Goal: Task Accomplishment & Management: Use online tool/utility

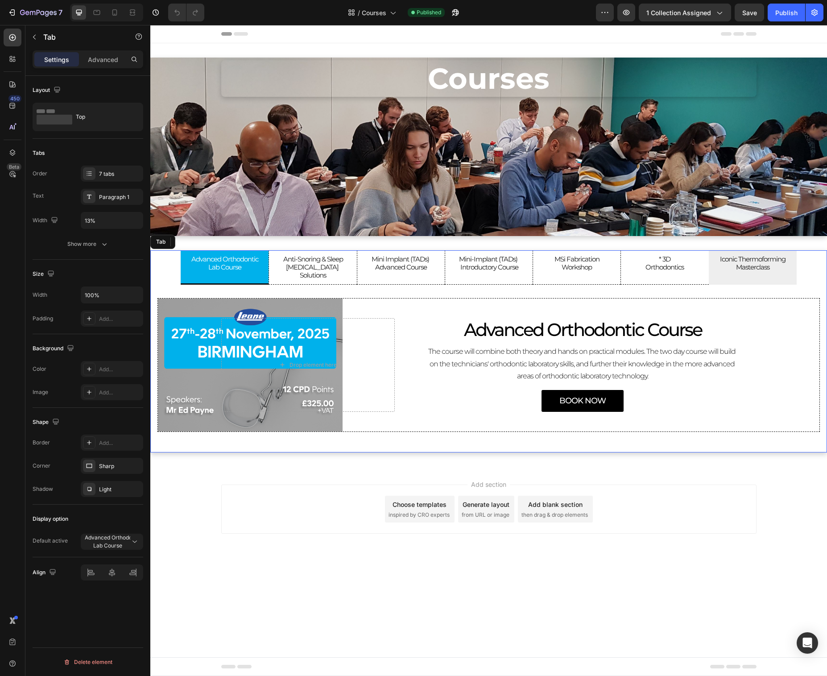
click at [751, 266] on p "Masterclass" at bounding box center [753, 267] width 66 height 8
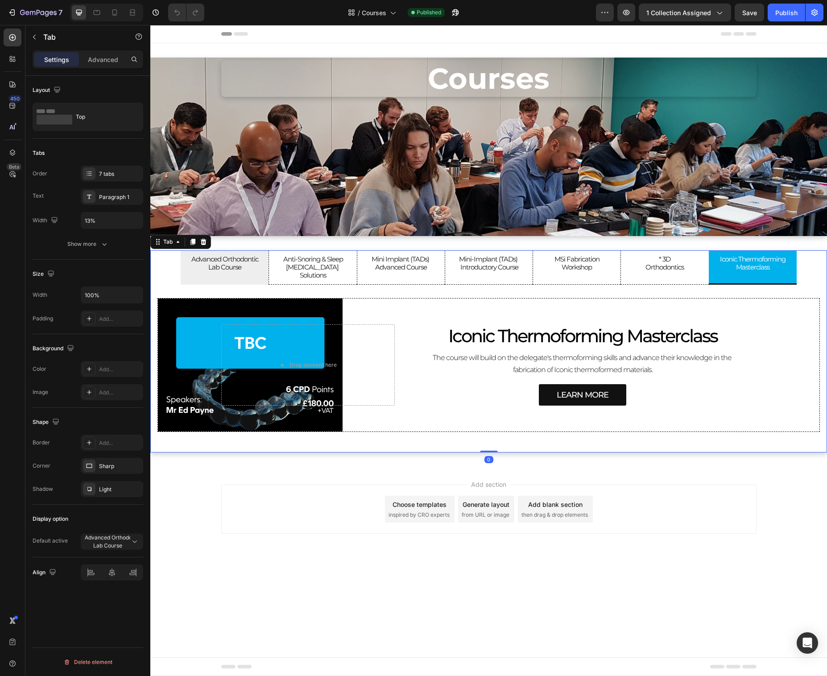
click at [236, 269] on p "Lab Course" at bounding box center [224, 267] width 67 height 8
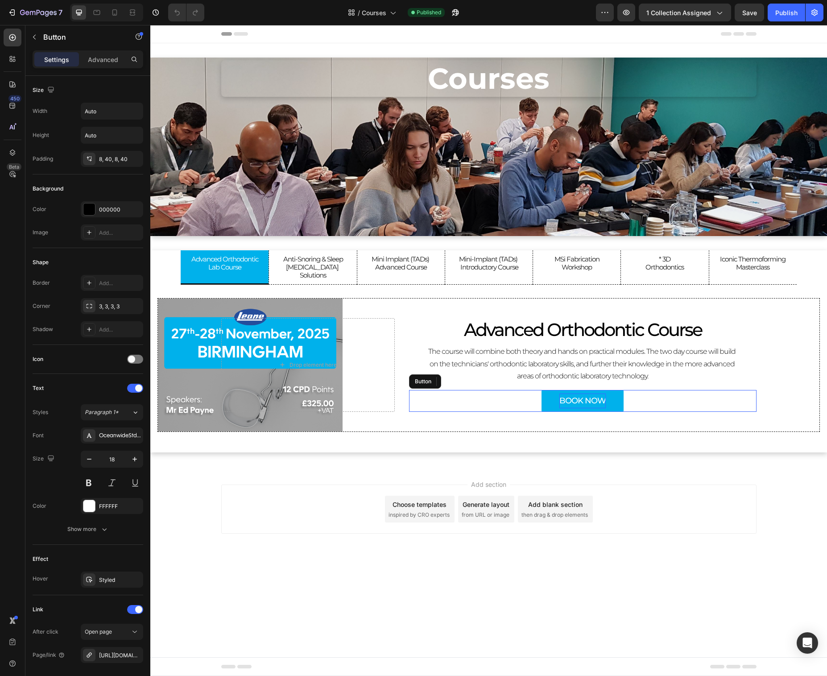
click at [571, 393] on p "BOOK NOW" at bounding box center [582, 400] width 46 height 14
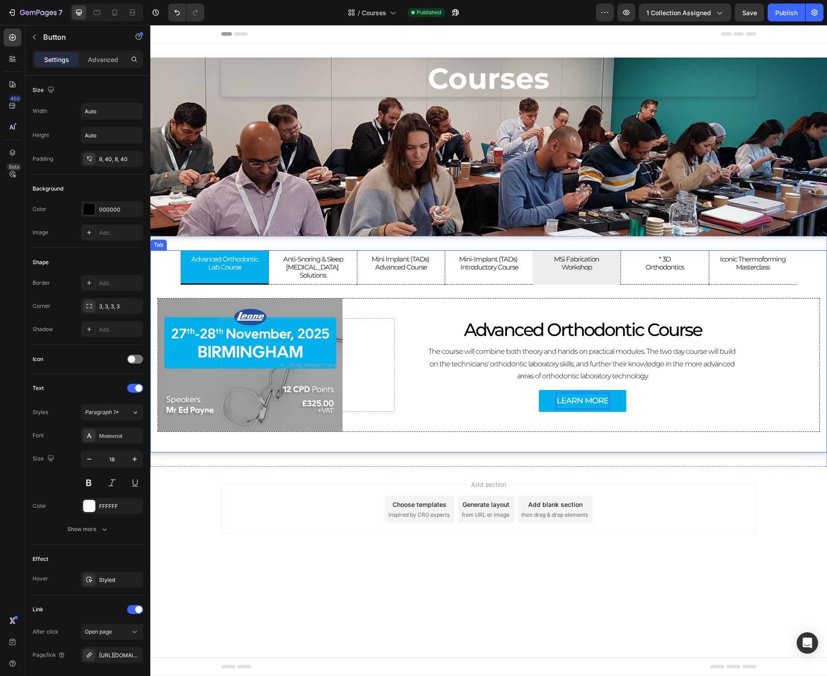
click at [589, 266] on p "Workshop" at bounding box center [576, 267] width 45 height 8
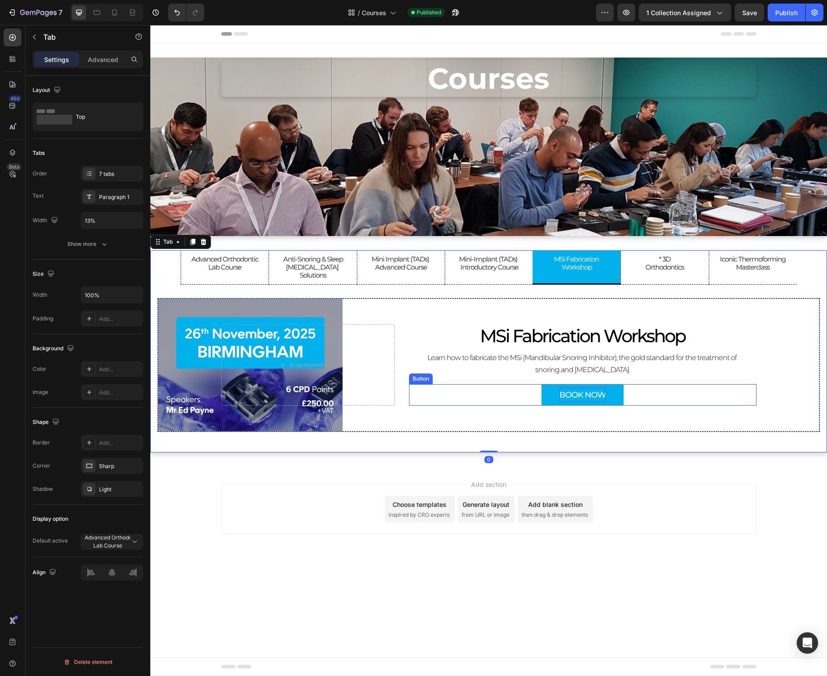
click at [590, 388] on p "BOOK NOW" at bounding box center [582, 395] width 46 height 14
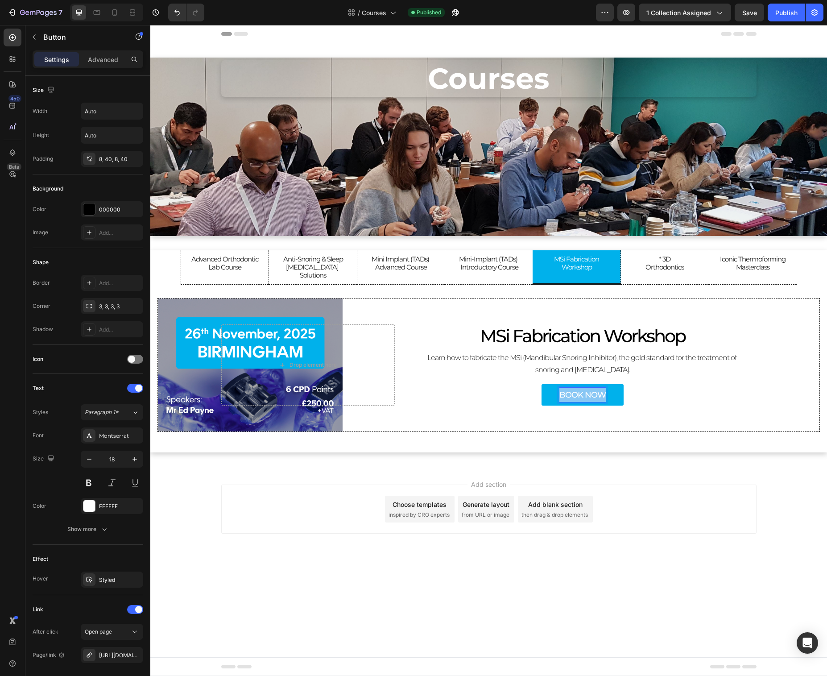
click at [590, 388] on p "BOOK NOW" at bounding box center [582, 395] width 46 height 14
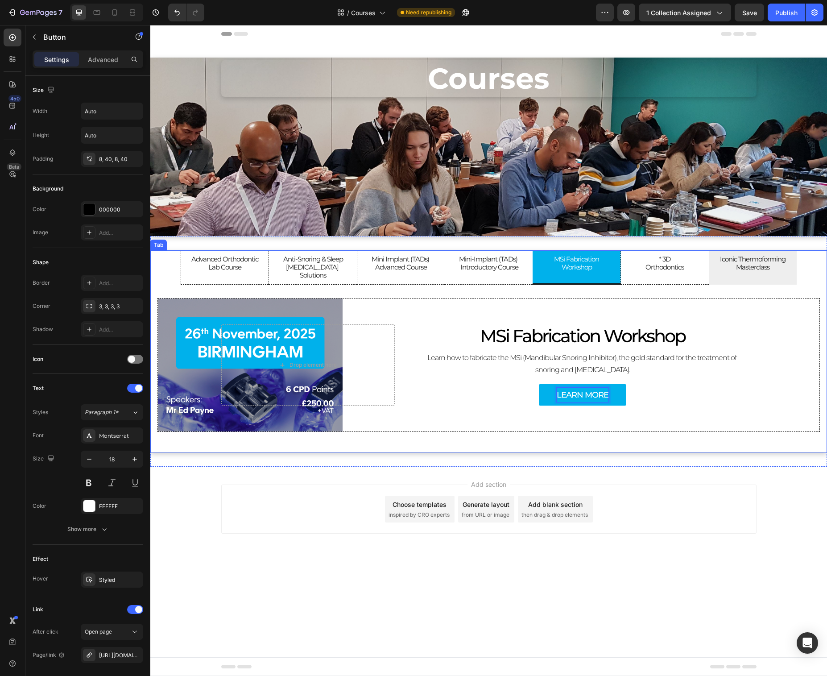
click at [730, 261] on p "Iconic Thermoforming" at bounding box center [753, 259] width 66 height 8
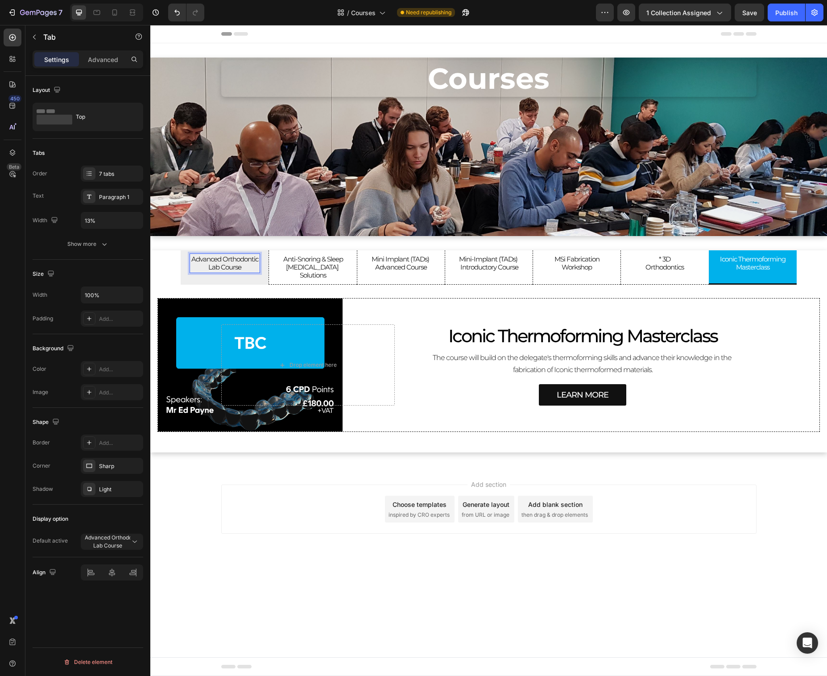
click at [239, 263] on p "Lab Course" at bounding box center [224, 267] width 67 height 8
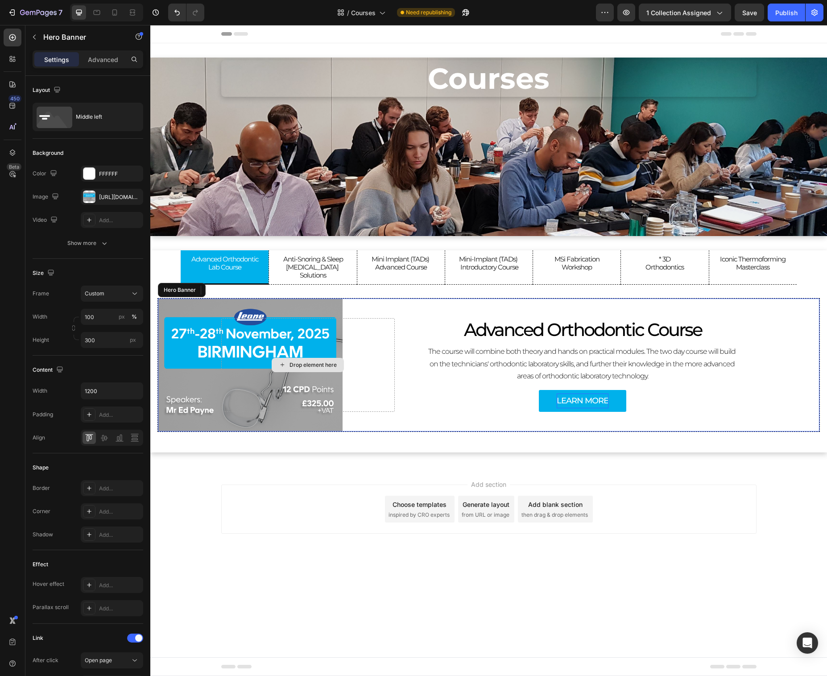
click at [300, 331] on div "Drop element here" at bounding box center [308, 364] width 174 height 93
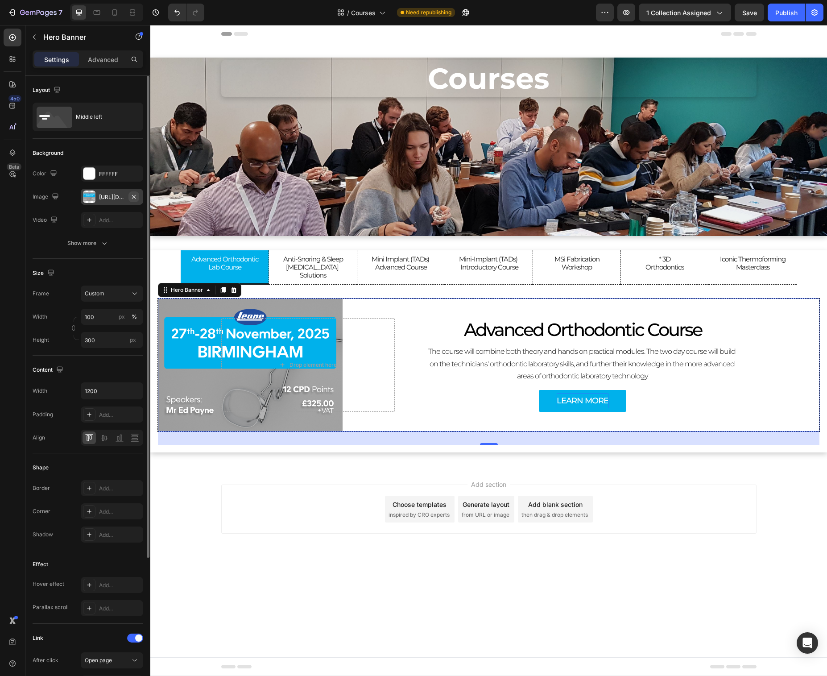
click at [136, 196] on icon "button" at bounding box center [133, 196] width 7 height 7
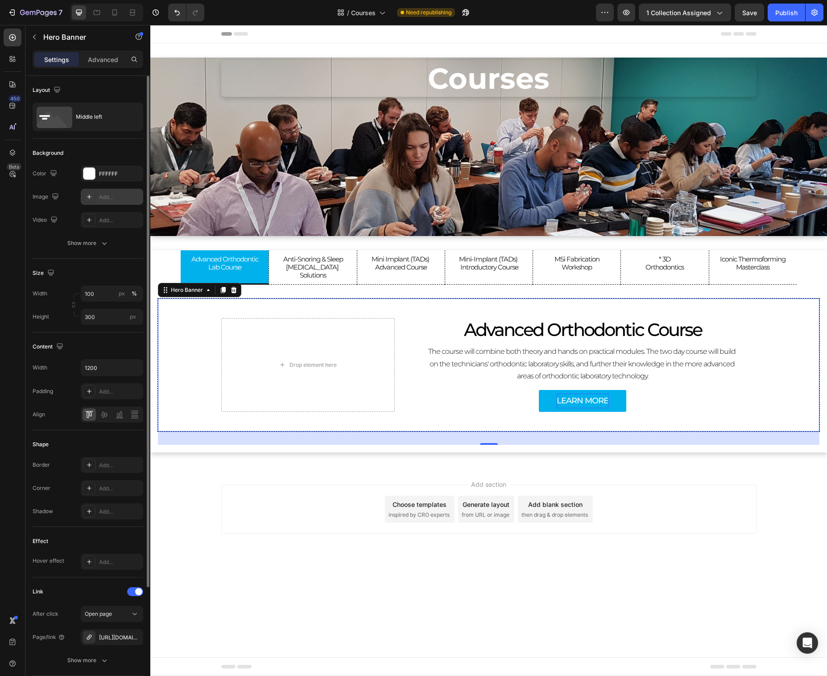
click at [116, 196] on div "Add..." at bounding box center [120, 197] width 42 height 8
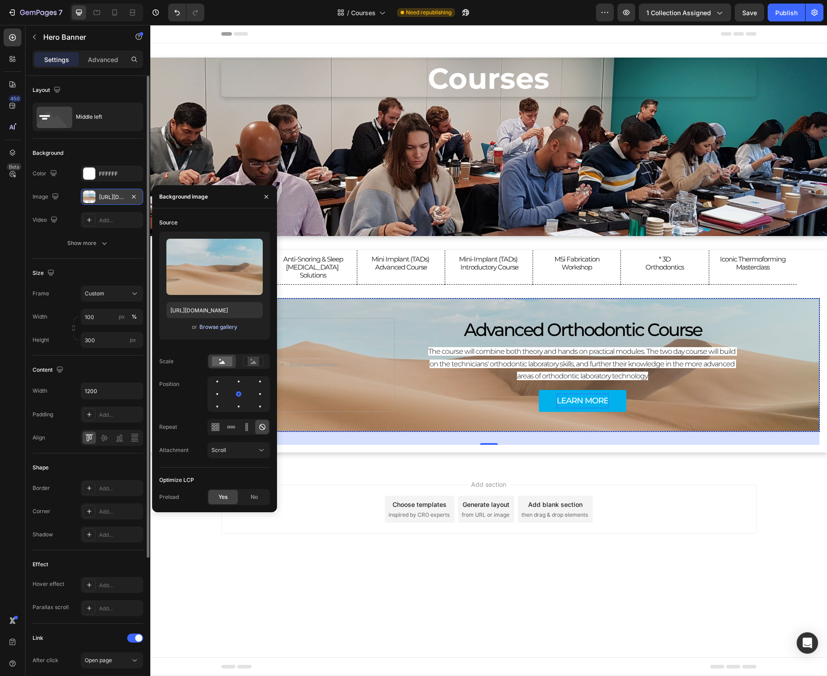
click at [211, 327] on div "Browse gallery" at bounding box center [218, 327] width 38 height 8
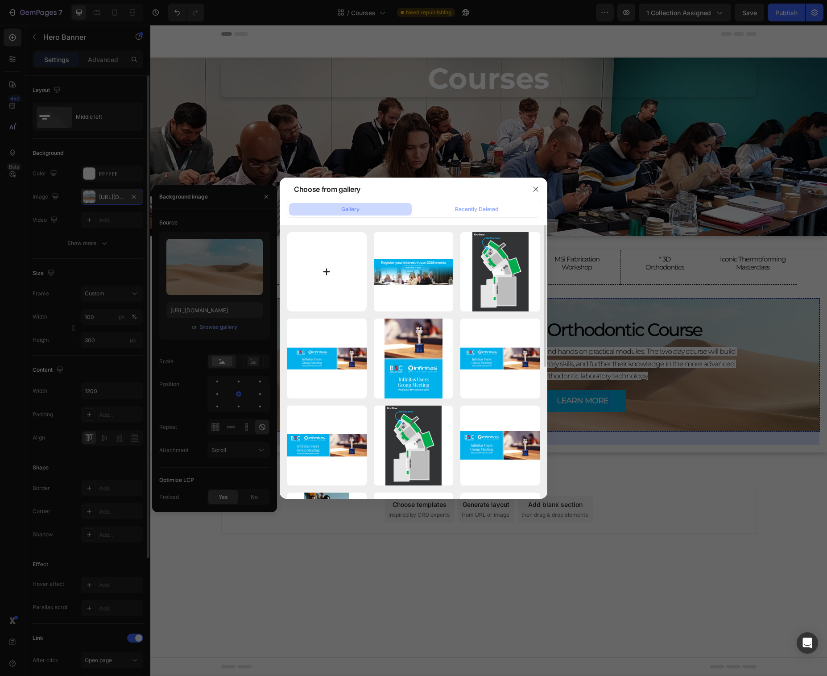
type input "C:\fakepath\Adv.png"
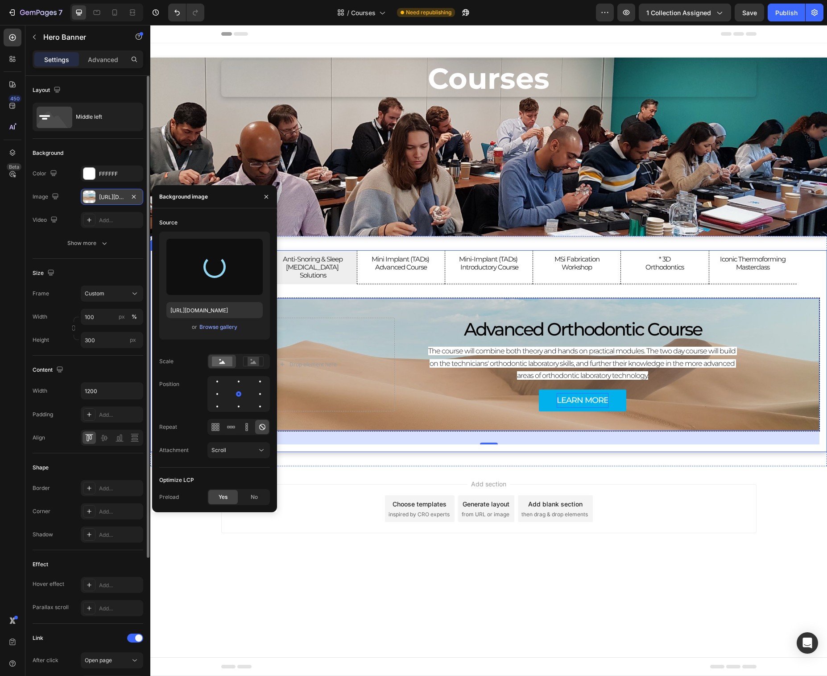
type input "[URL][DOMAIN_NAME]"
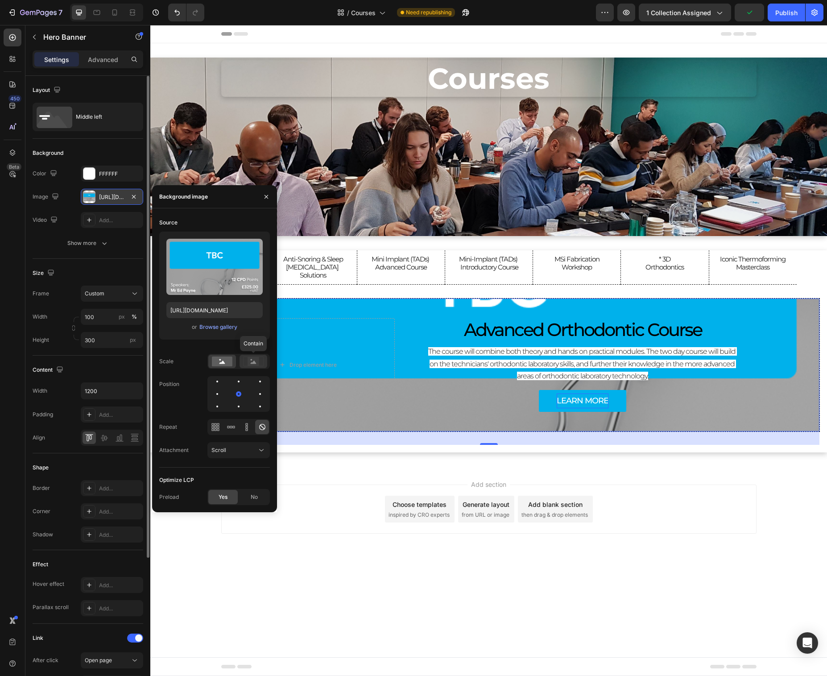
click at [252, 364] on icon at bounding box center [254, 361] width 6 height 3
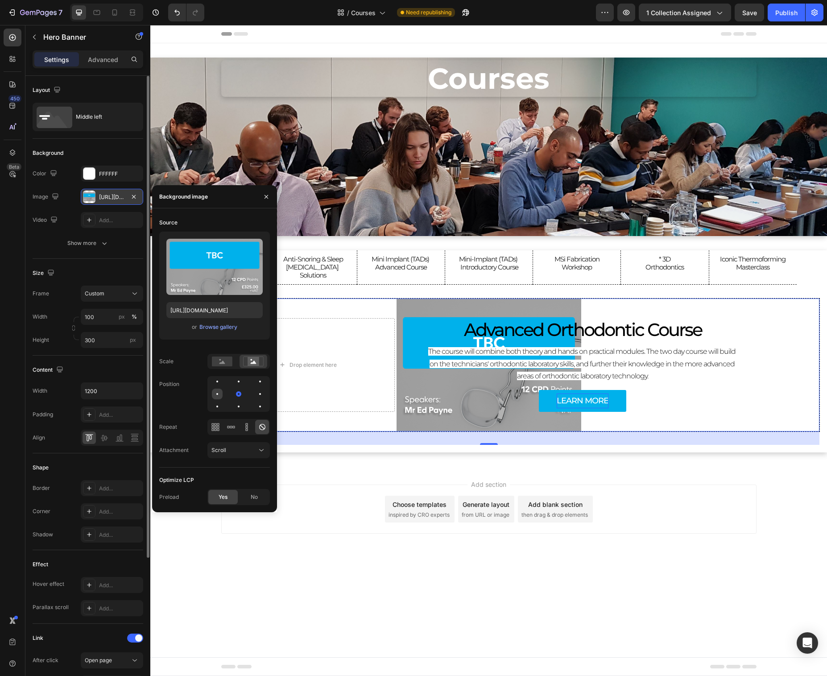
click at [218, 395] on div at bounding box center [217, 394] width 11 height 11
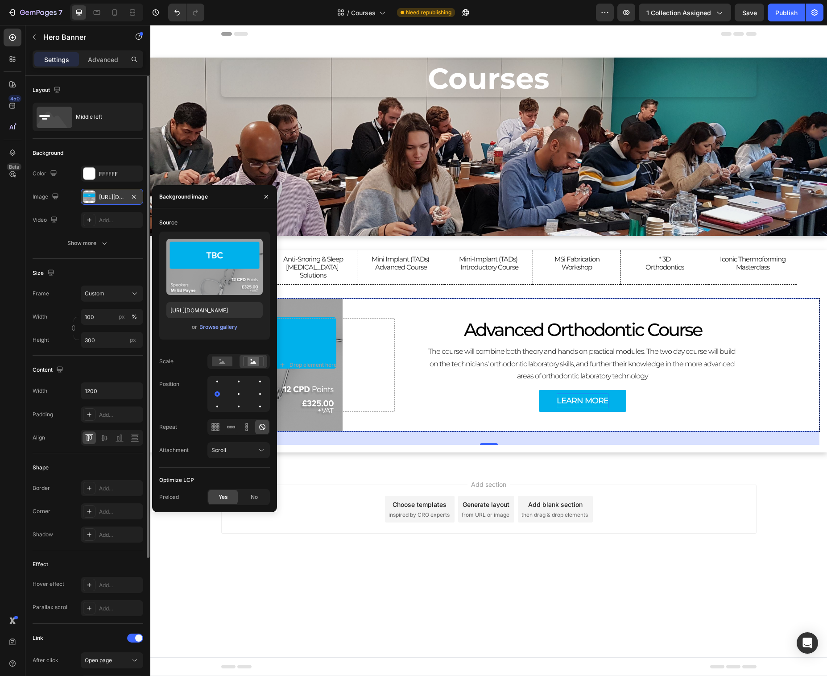
click at [333, 513] on div "Add section Choose templates inspired by CRO experts Generate layout from URL o…" at bounding box center [488, 508] width 535 height 49
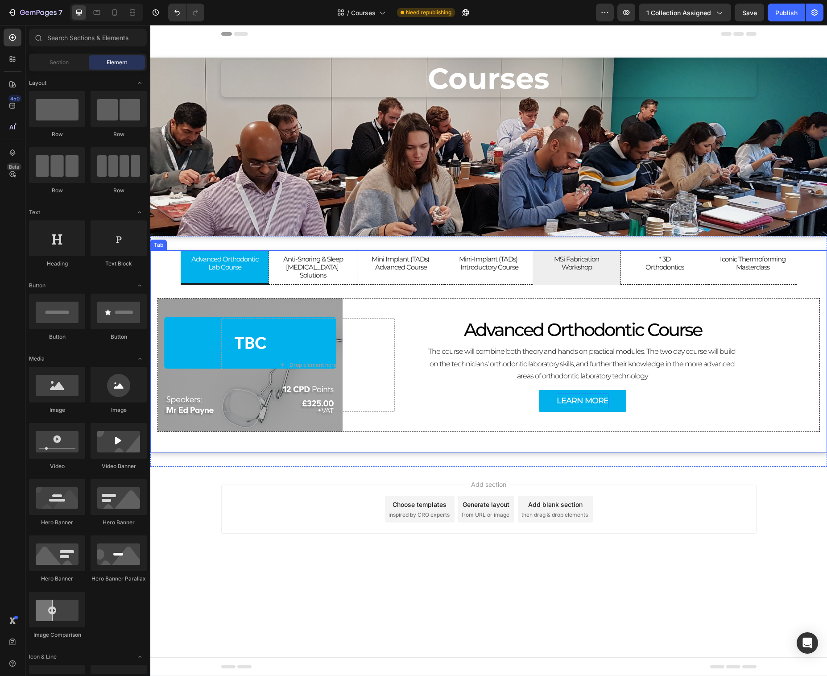
click at [605, 261] on li "MSi Fabrication Workshop" at bounding box center [577, 267] width 88 height 34
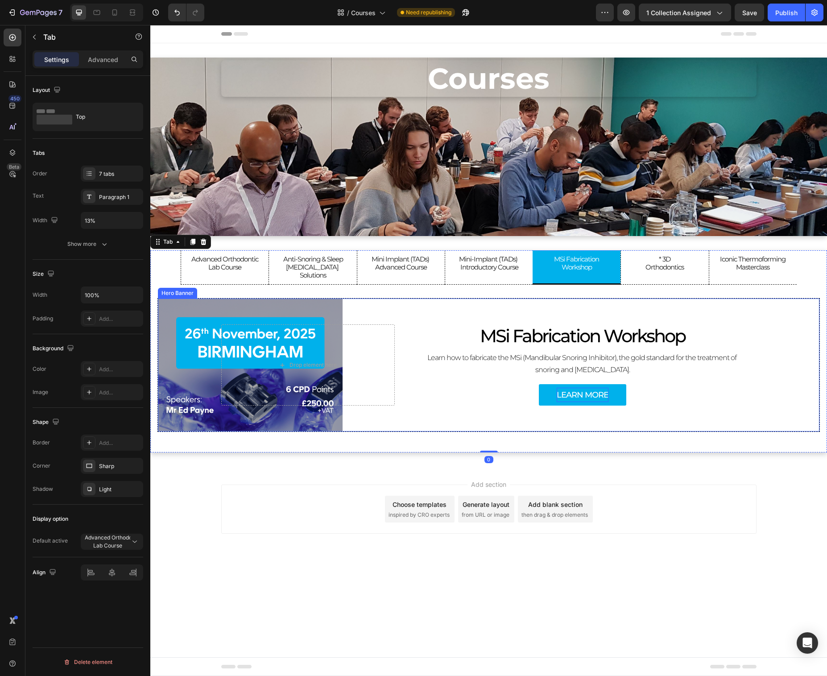
click at [320, 304] on div "Overlay" at bounding box center [489, 364] width 662 height 133
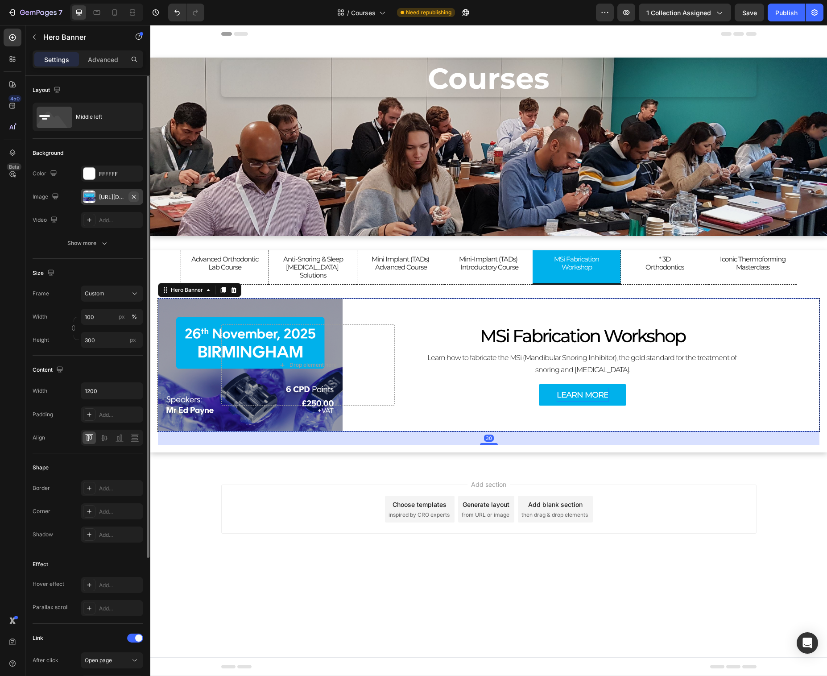
click at [134, 195] on icon "button" at bounding box center [133, 196] width 7 height 7
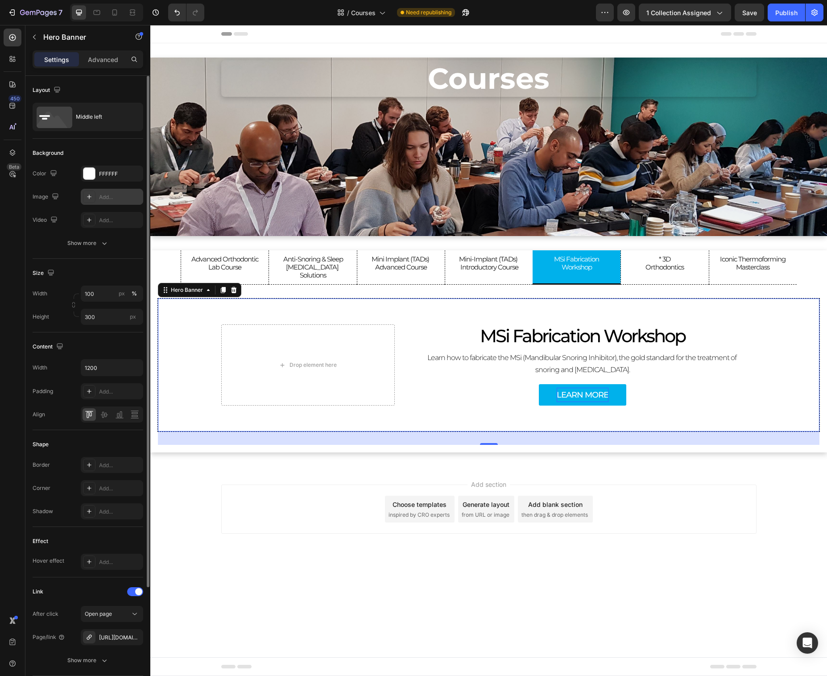
click at [97, 199] on div "Add..." at bounding box center [112, 197] width 62 height 16
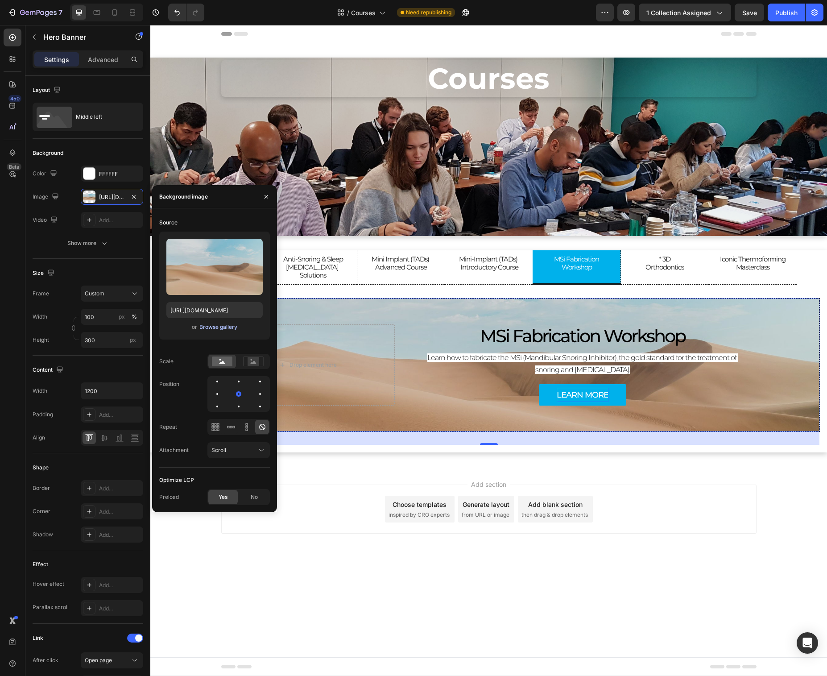
click at [212, 326] on div "Browse gallery" at bounding box center [218, 327] width 38 height 8
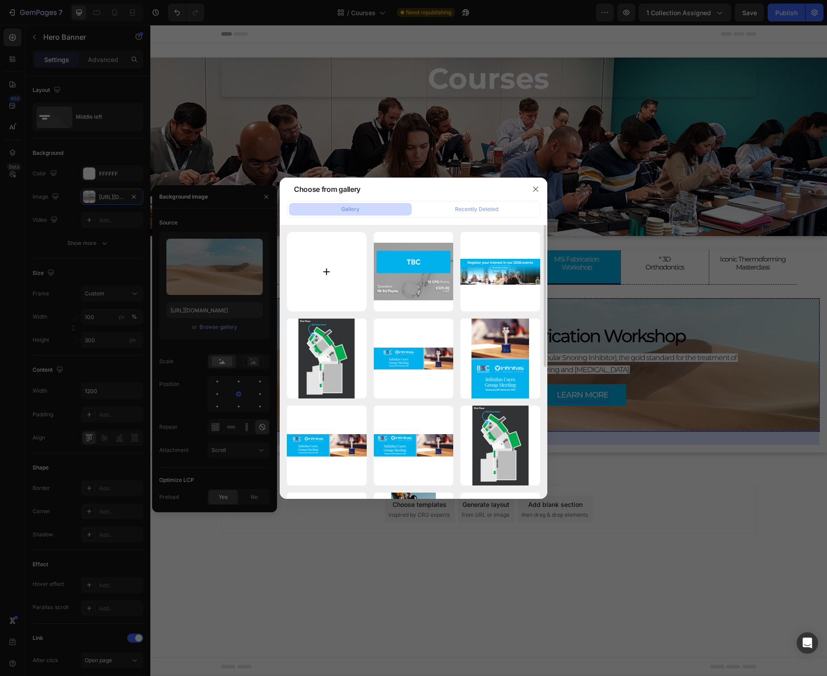
type input "C:\fakepath\MSI TBC.png"
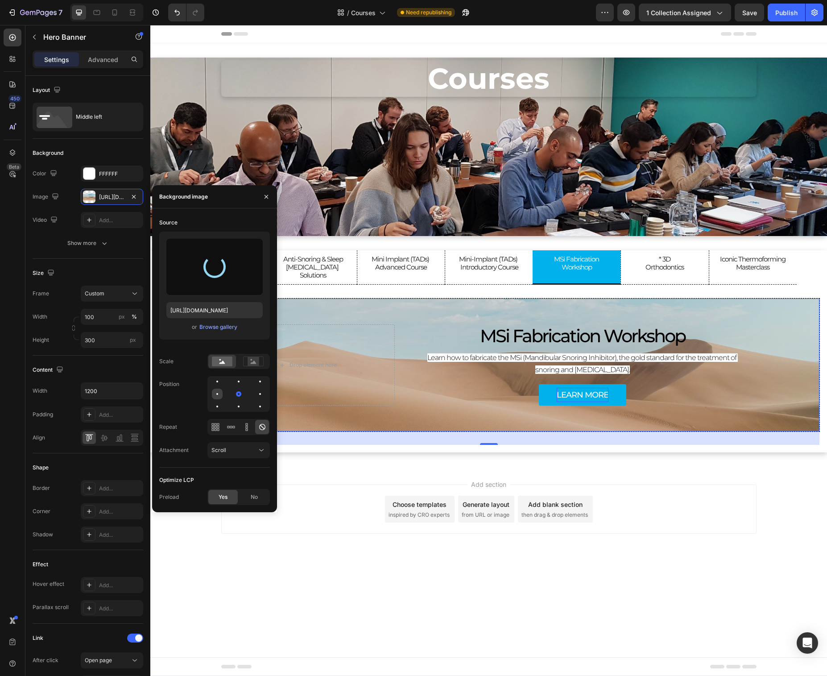
type input "[URL][DOMAIN_NAME]"
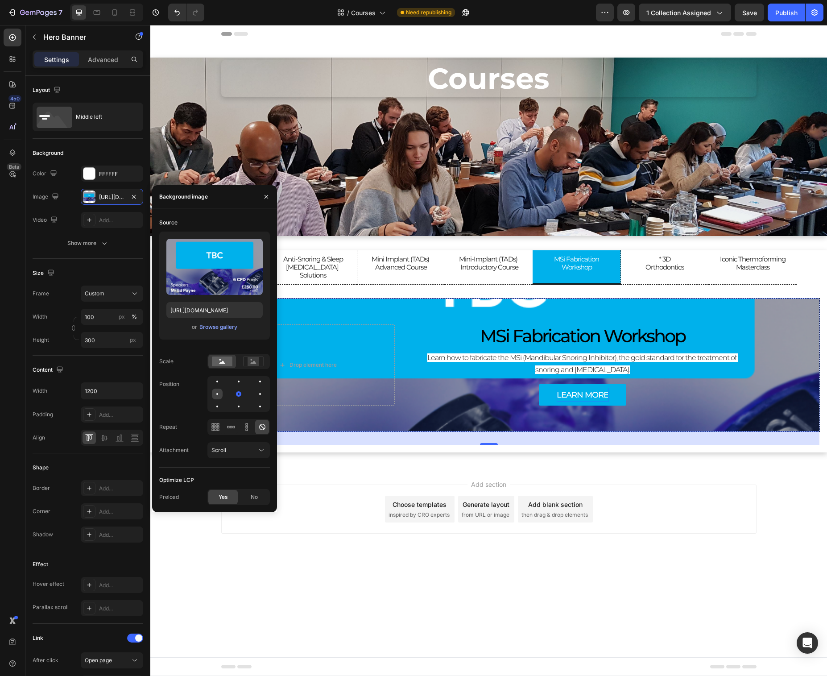
click at [217, 394] on div at bounding box center [217, 394] width 2 height 2
click at [252, 366] on rect at bounding box center [253, 360] width 20 height 9
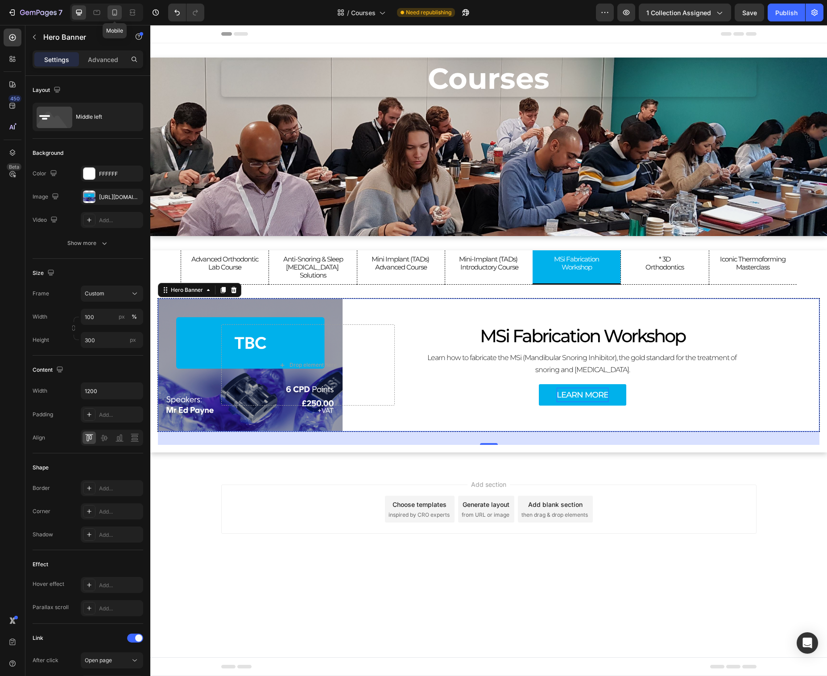
click at [114, 16] on icon at bounding box center [114, 12] width 9 height 9
type input "Auto"
type input "100%"
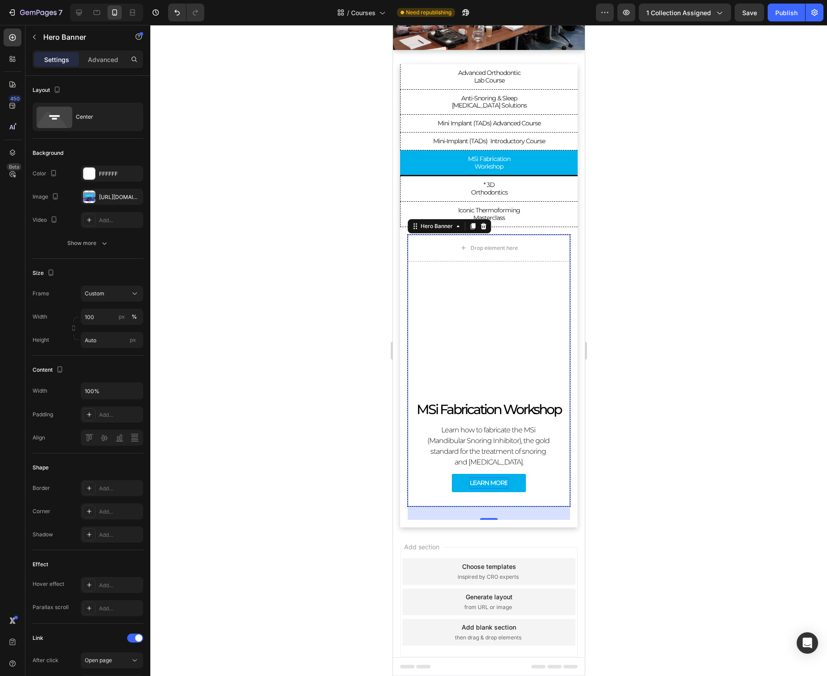
scroll to position [137, 0]
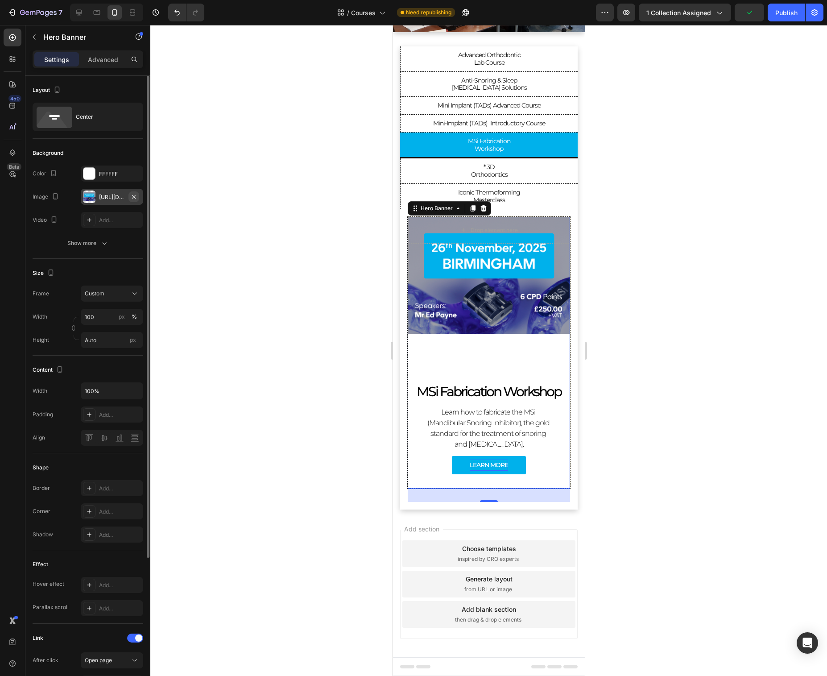
click at [138, 197] on button "button" at bounding box center [133, 196] width 11 height 11
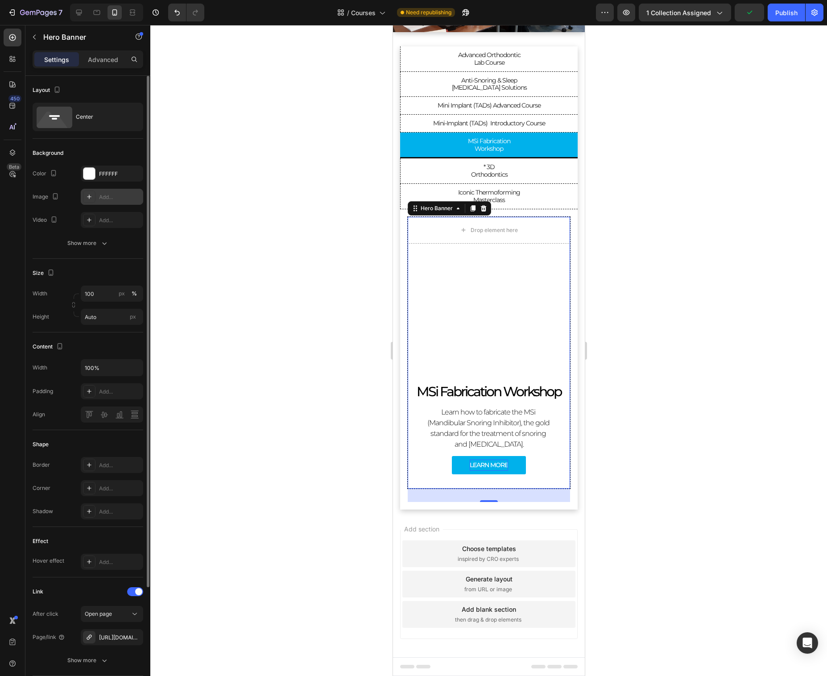
click at [106, 197] on div "Add..." at bounding box center [120, 197] width 42 height 8
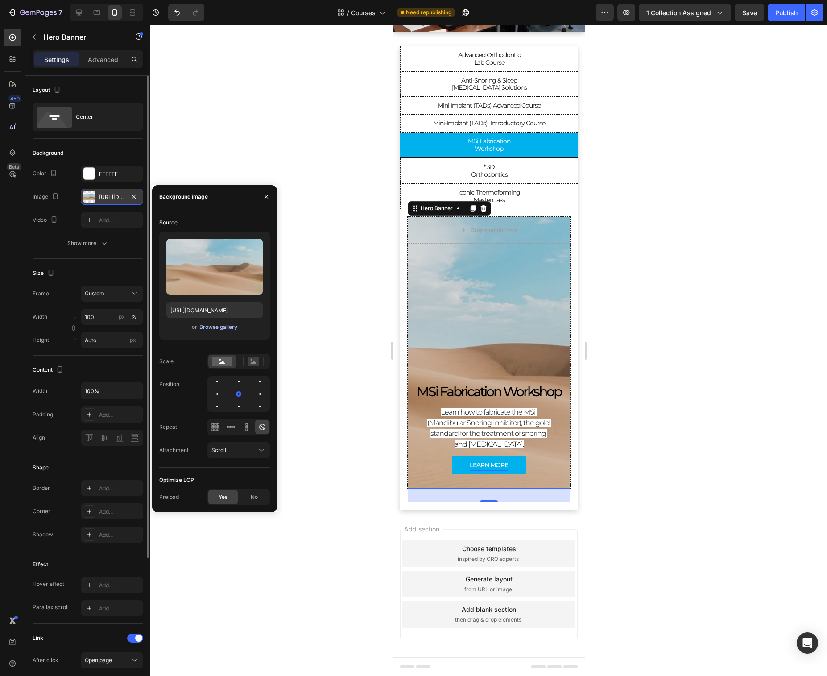
click at [210, 327] on div "Browse gallery" at bounding box center [218, 327] width 38 height 8
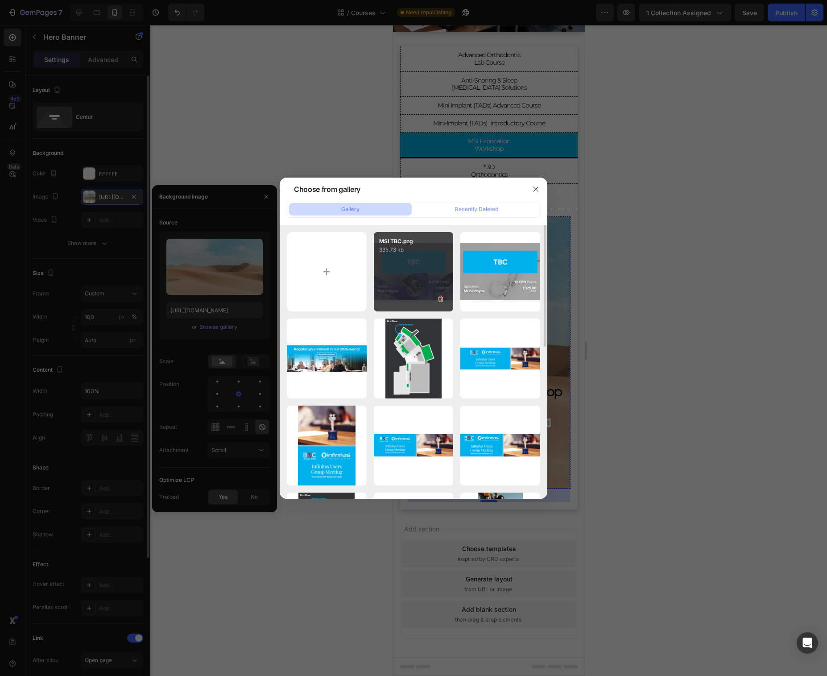
click at [440, 275] on div "MSI TBC.png 335.73 kb" at bounding box center [414, 272] width 80 height 80
type input "[URL][DOMAIN_NAME]"
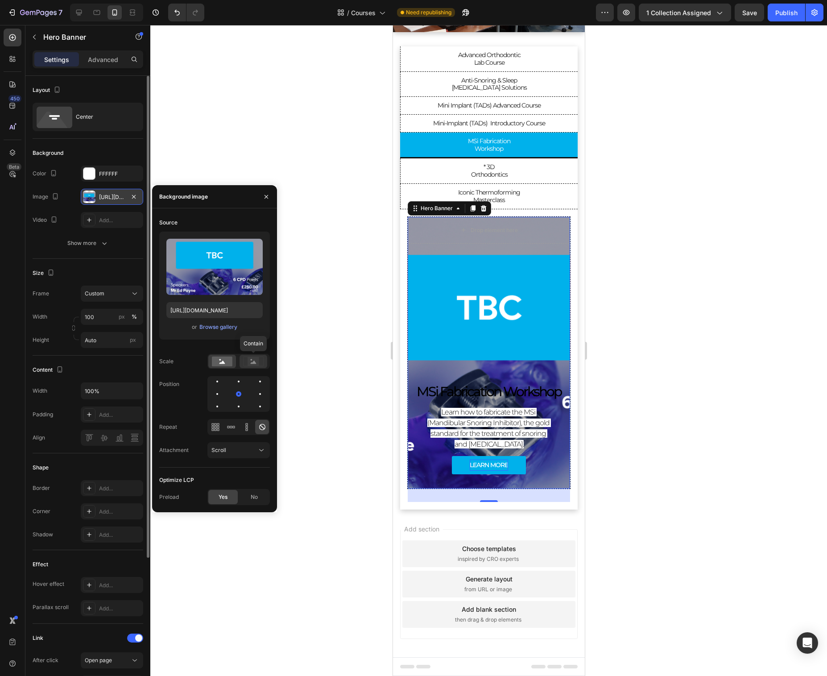
click at [254, 357] on rect at bounding box center [254, 361] width 12 height 9
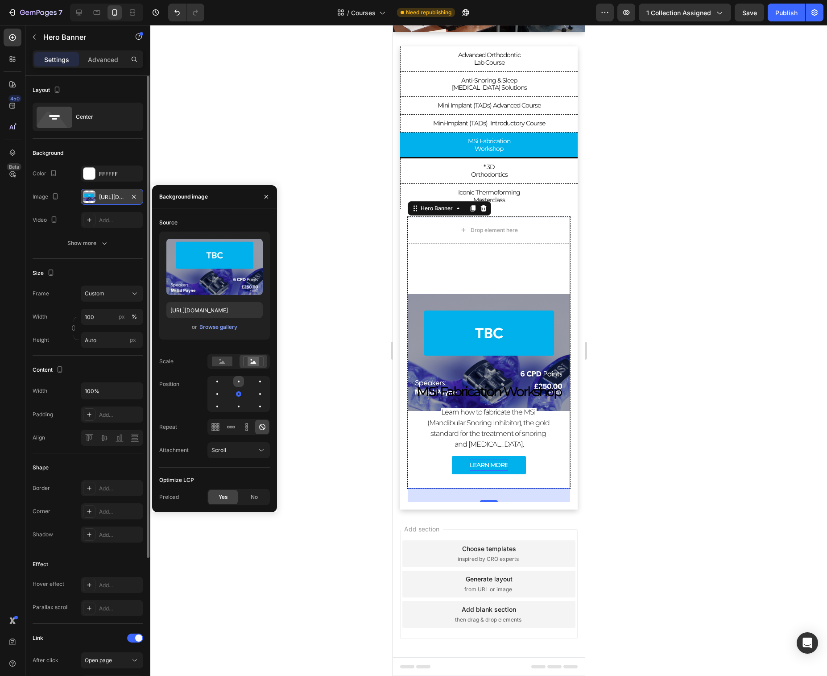
click at [241, 380] on div at bounding box center [238, 381] width 11 height 11
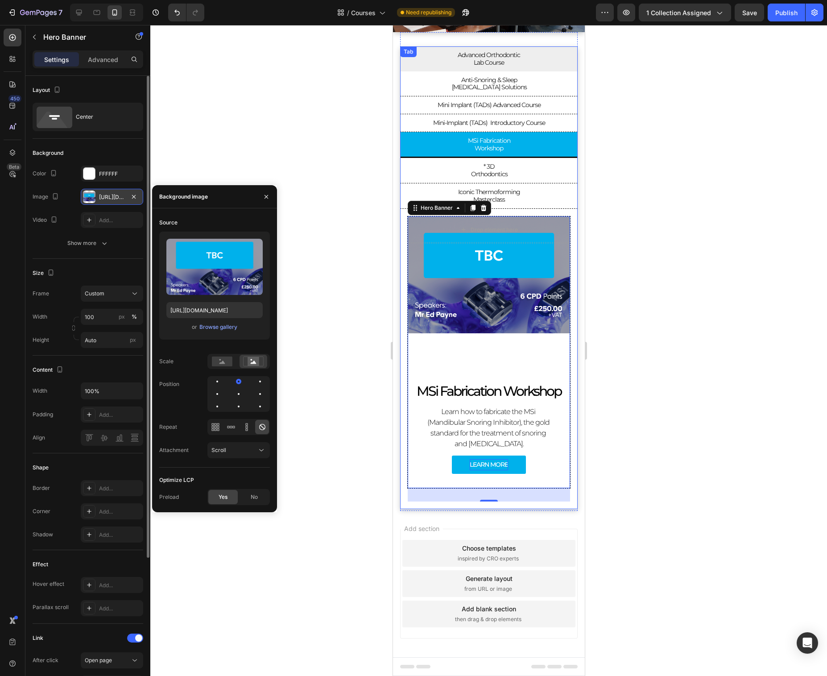
click at [467, 65] on p "Lab Course" at bounding box center [488, 63] width 62 height 8
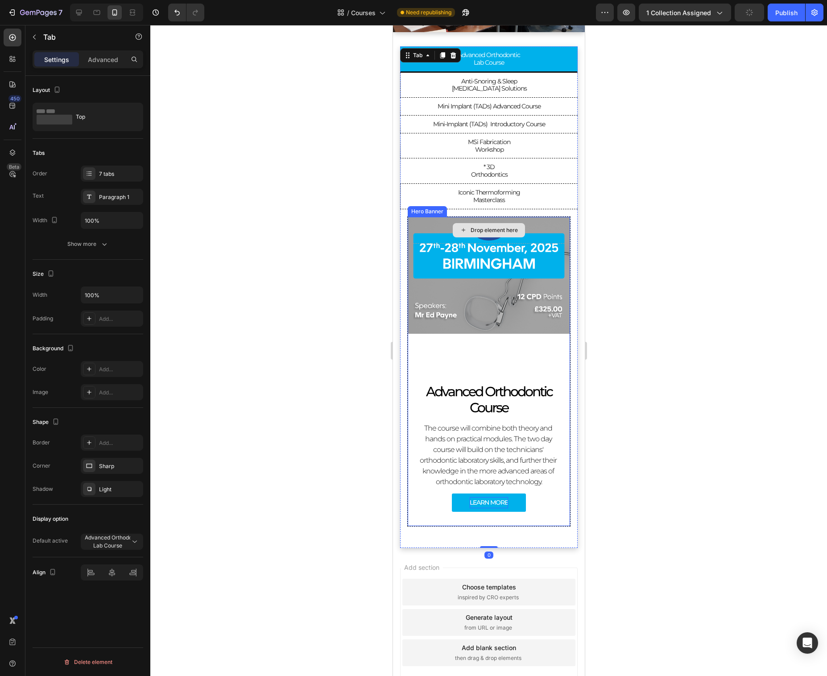
click at [427, 221] on div "Drop element here" at bounding box center [488, 230] width 162 height 27
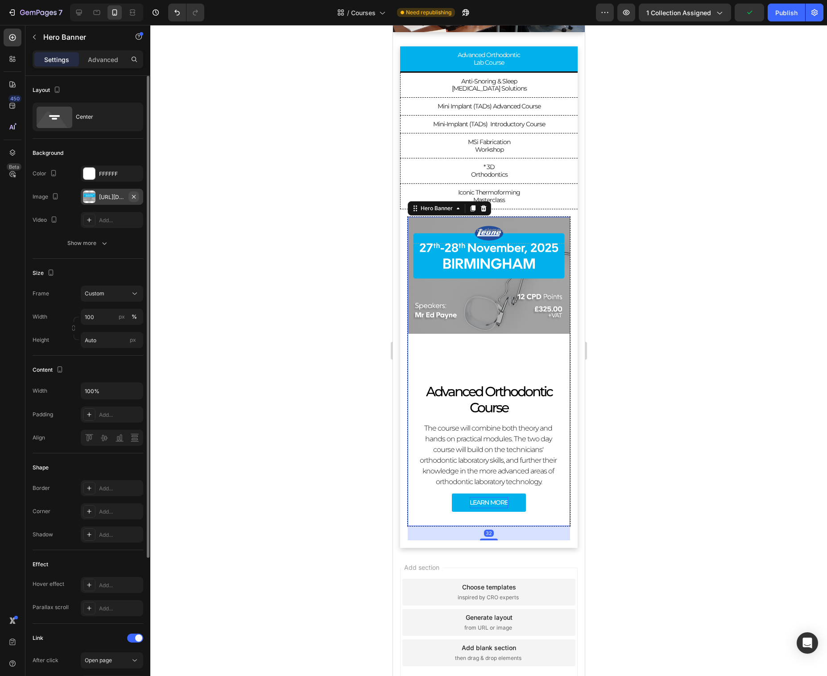
click at [136, 195] on icon "button" at bounding box center [133, 196] width 7 height 7
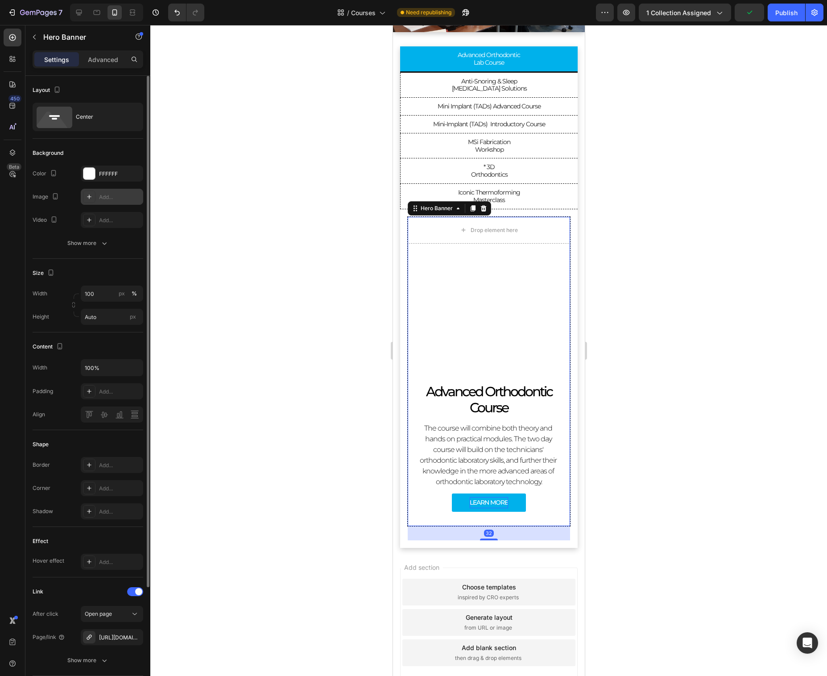
click at [103, 200] on div "Add..." at bounding box center [120, 197] width 42 height 8
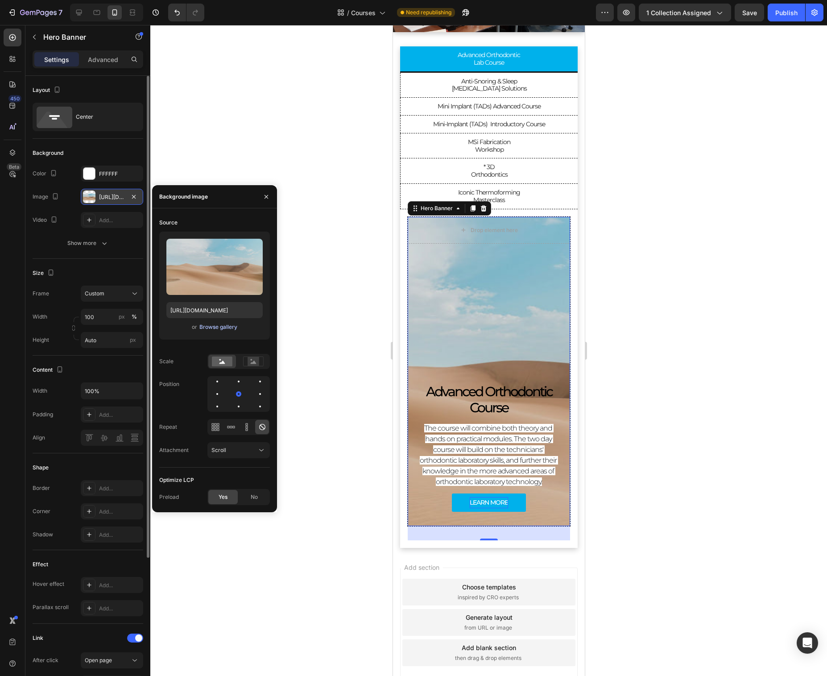
click at [216, 323] on div "Browse gallery" at bounding box center [218, 327] width 38 height 8
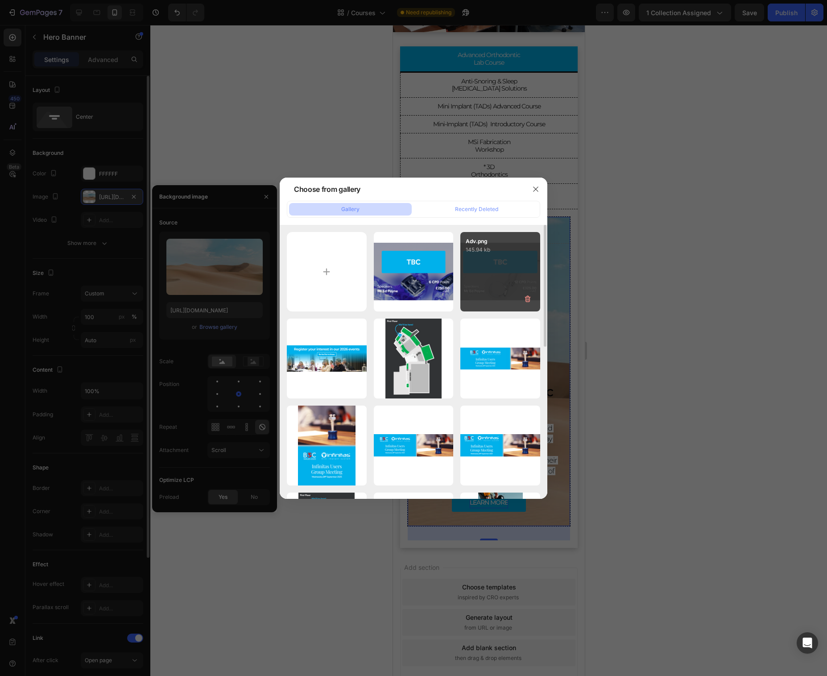
click at [484, 271] on div "Adv.png 145.94 kb" at bounding box center [500, 272] width 80 height 80
type input "[URL][DOMAIN_NAME]"
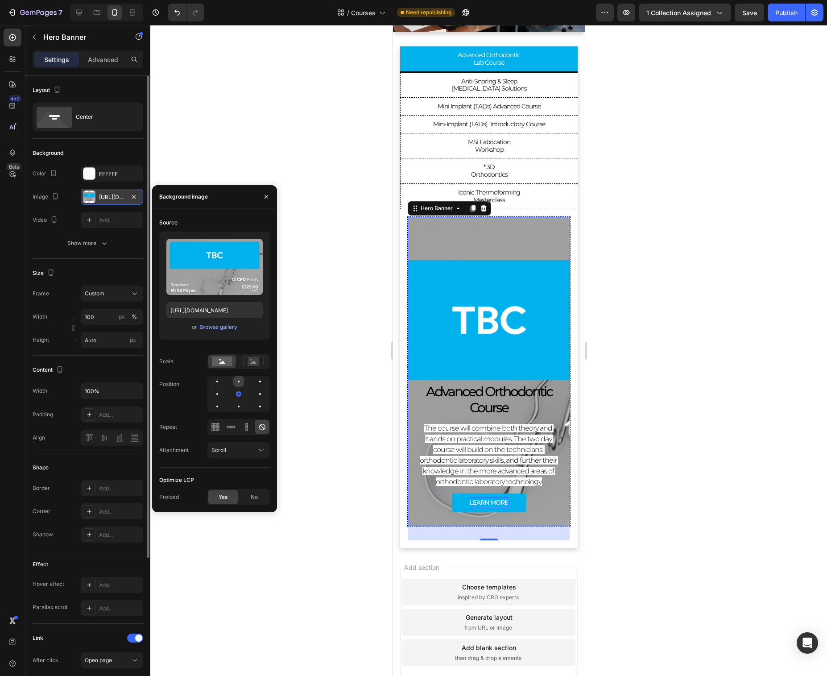
click at [236, 380] on div at bounding box center [238, 381] width 11 height 11
click at [250, 360] on rect at bounding box center [254, 361] width 12 height 9
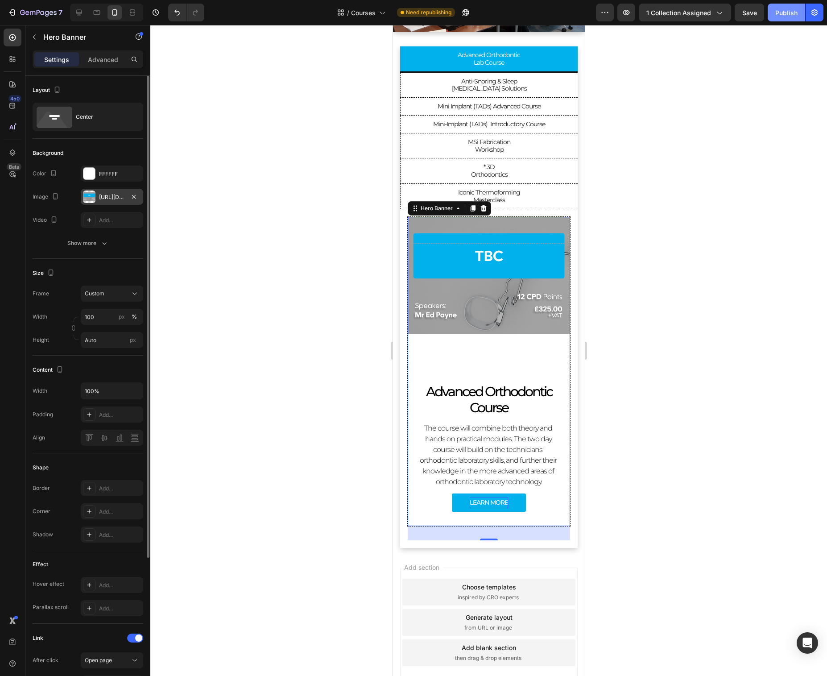
click at [790, 7] on button "Publish" at bounding box center [786, 13] width 37 height 18
click at [39, 17] on div "7" at bounding box center [41, 12] width 42 height 11
